Goal: Navigation & Orientation: Find specific page/section

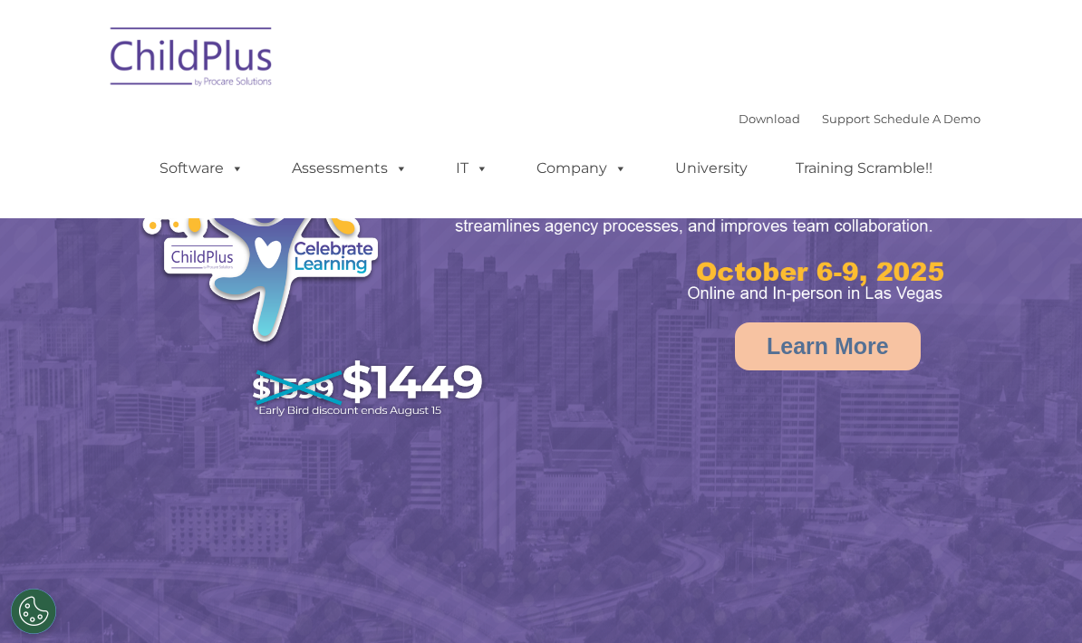
select select "MEDIUM"
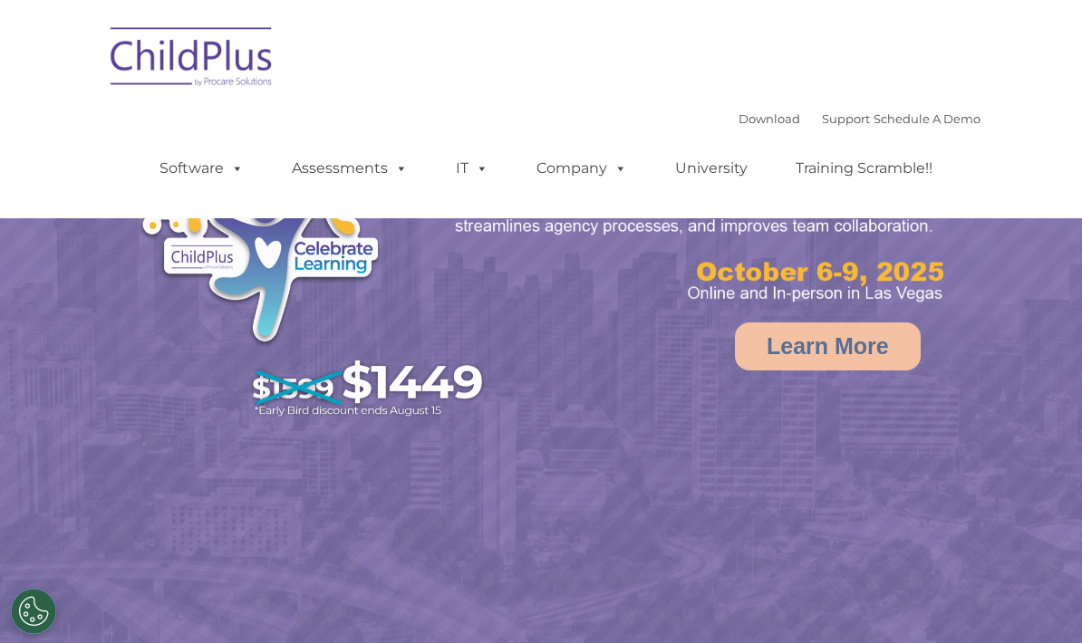
select select "MEDIUM"
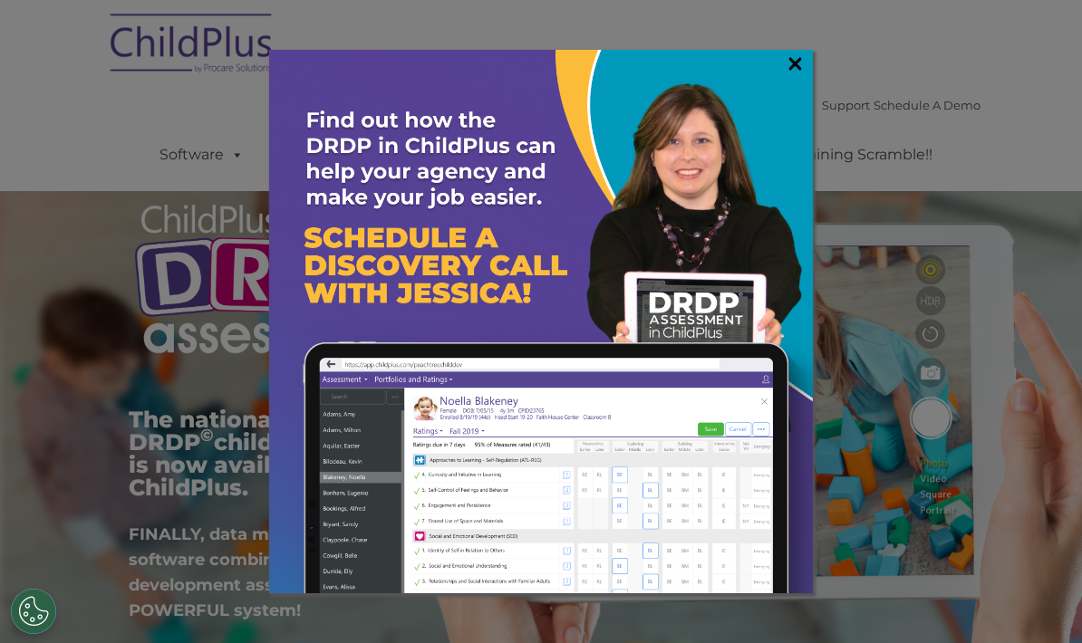
click at [791, 59] on link "×" at bounding box center [795, 63] width 21 height 18
